Goal: Navigation & Orientation: Find specific page/section

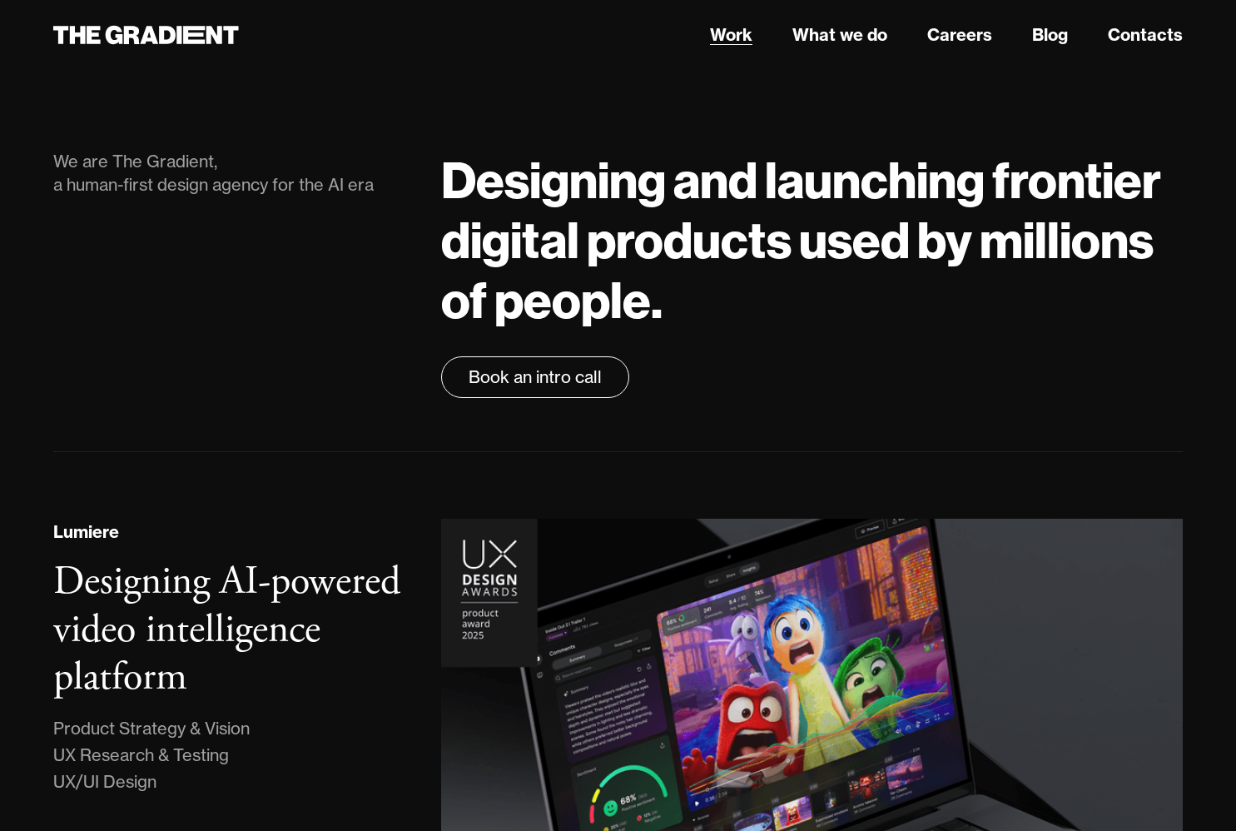
click at [724, 31] on link "Work" at bounding box center [731, 34] width 42 height 25
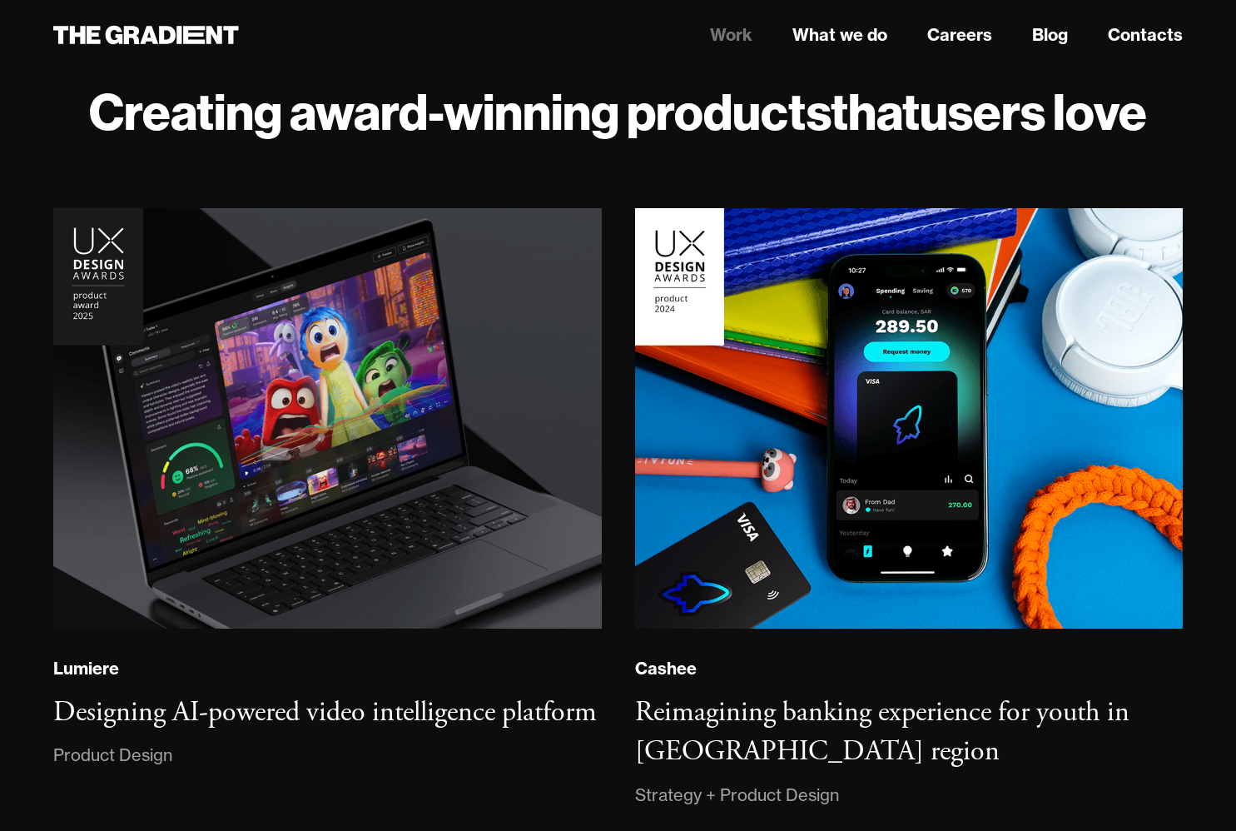
scroll to position [73, 0]
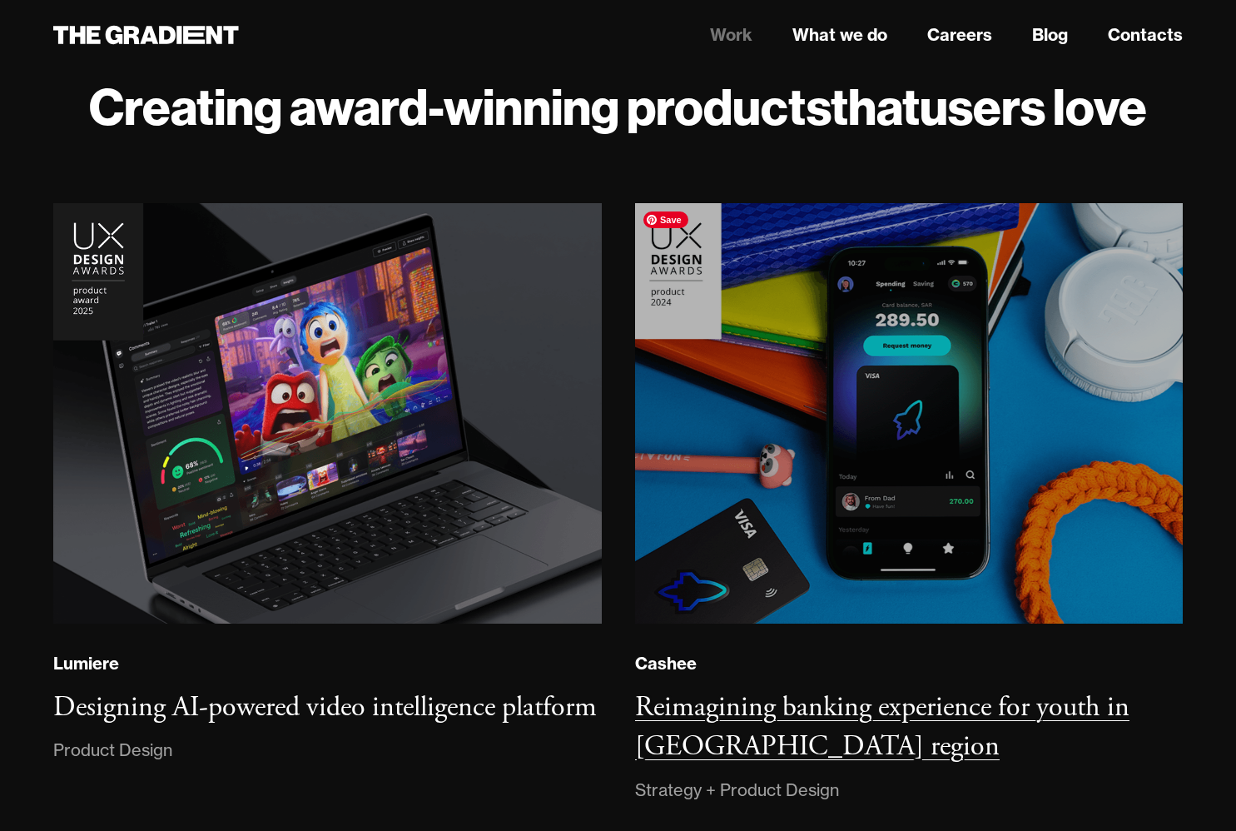
click at [898, 368] on img at bounding box center [908, 413] width 557 height 427
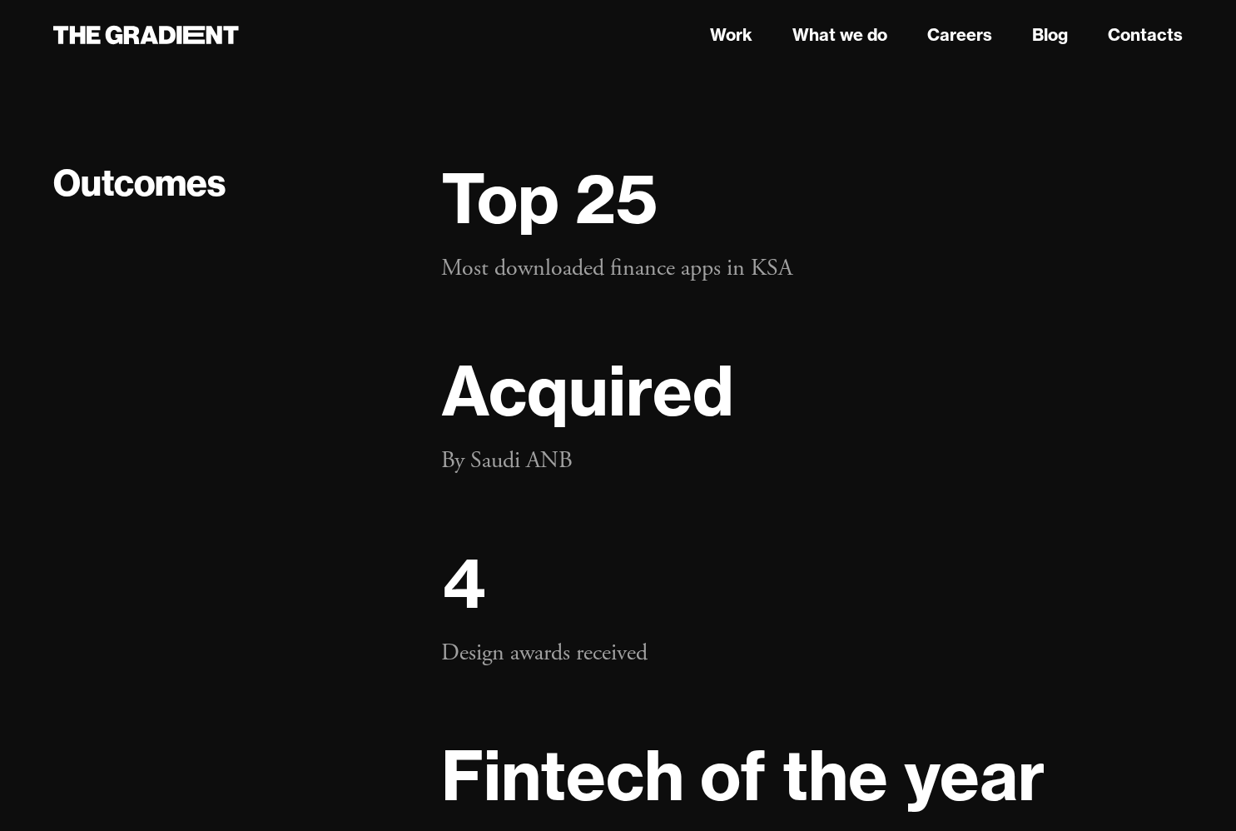
scroll to position [31271, 0]
